Goal: Information Seeking & Learning: Learn about a topic

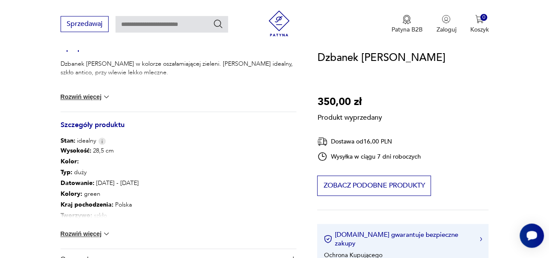
scroll to position [390, 0]
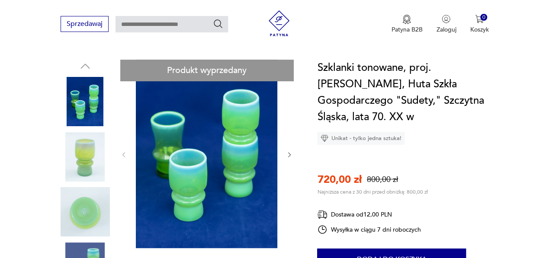
click at [92, 145] on img at bounding box center [85, 156] width 49 height 49
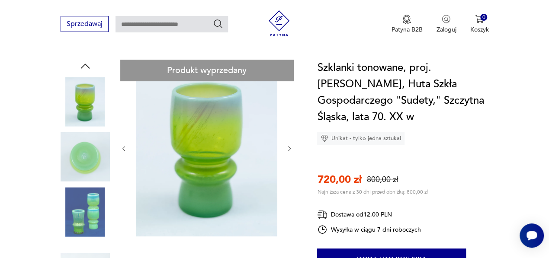
click at [87, 207] on img at bounding box center [85, 211] width 49 height 49
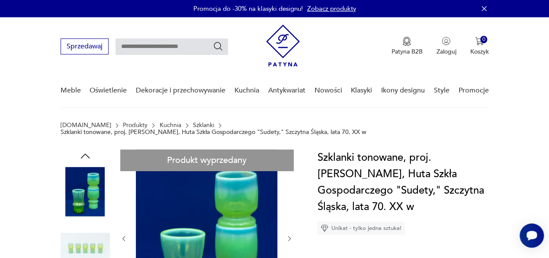
click at [175, 46] on input "text" at bounding box center [172, 47] width 113 height 16
type input "*******"
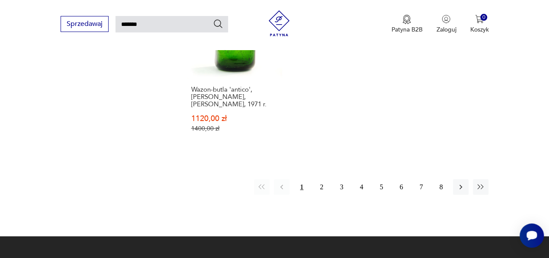
scroll to position [1141, 0]
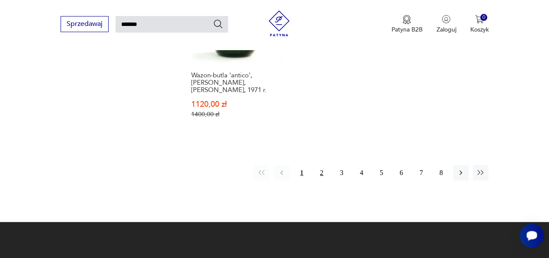
click at [321, 165] on button "2" at bounding box center [322, 173] width 16 height 16
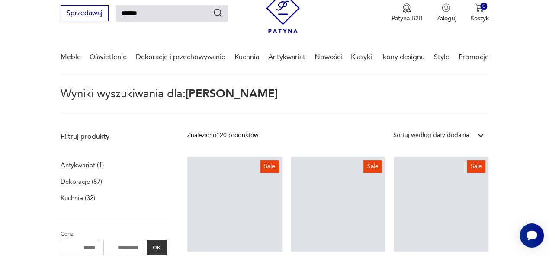
scroll to position [30, 0]
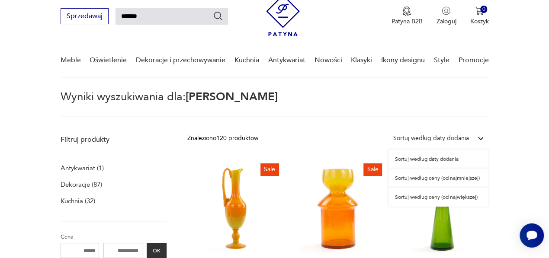
click at [476, 138] on div at bounding box center [481, 139] width 16 height 16
click at [465, 177] on div "Sortuj według ceny (od najmniejszej)" at bounding box center [439, 178] width 100 height 19
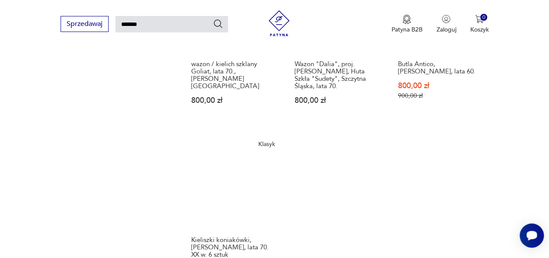
scroll to position [1111, 0]
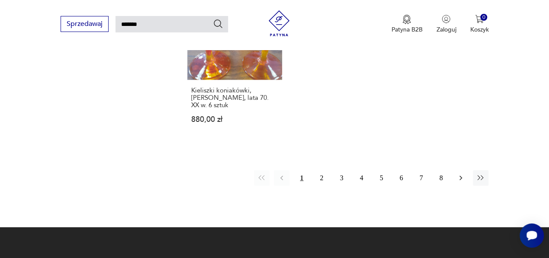
click at [457, 174] on icon "button" at bounding box center [461, 178] width 9 height 9
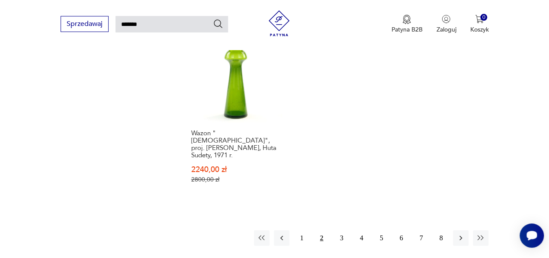
scroll to position [1141, 0]
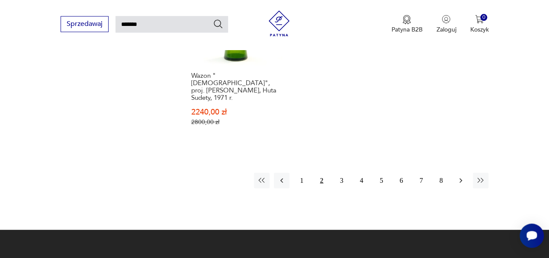
click at [461, 176] on icon "button" at bounding box center [461, 180] width 9 height 9
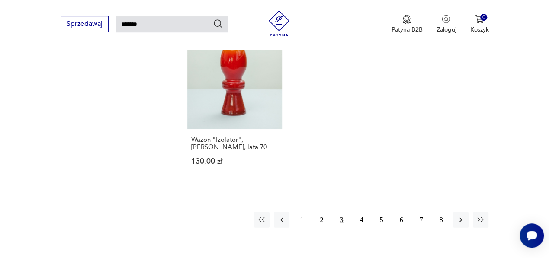
scroll to position [1051, 0]
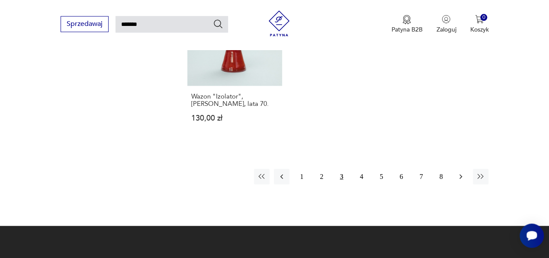
click at [462, 172] on icon "button" at bounding box center [461, 176] width 9 height 9
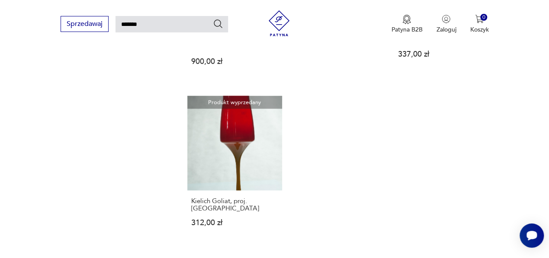
scroll to position [1051, 0]
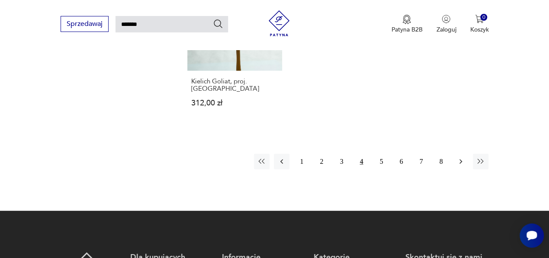
click at [462, 158] on icon "button" at bounding box center [461, 162] width 9 height 9
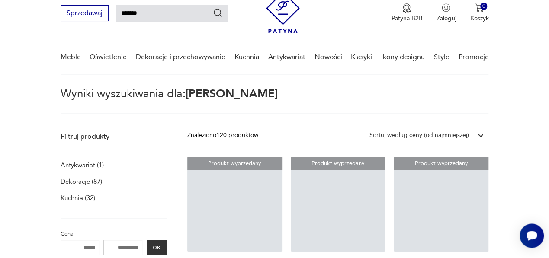
scroll to position [151, 0]
